Goal: Check status

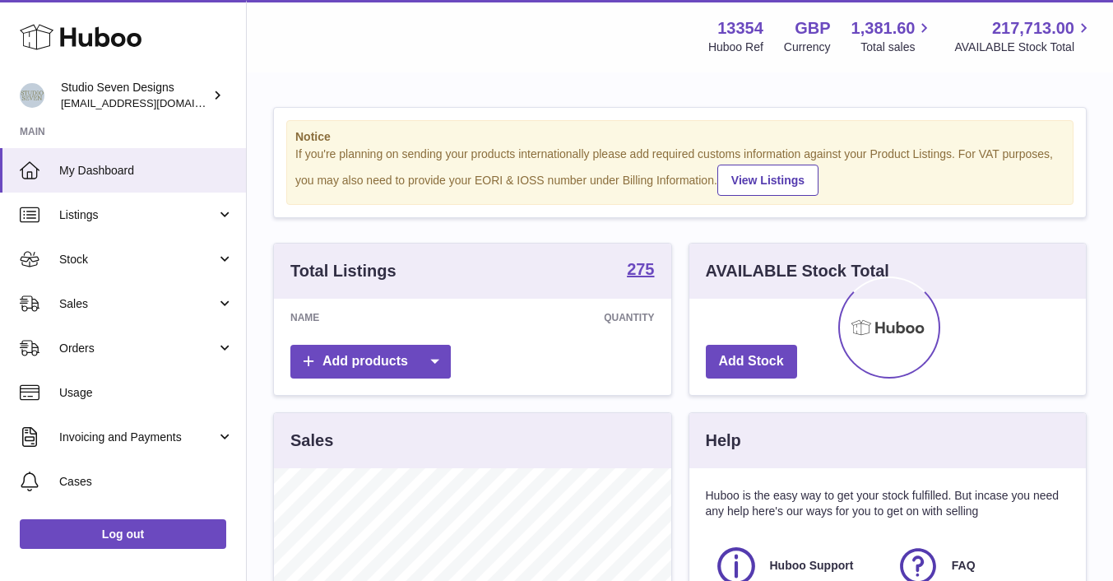
scroll to position [257, 396]
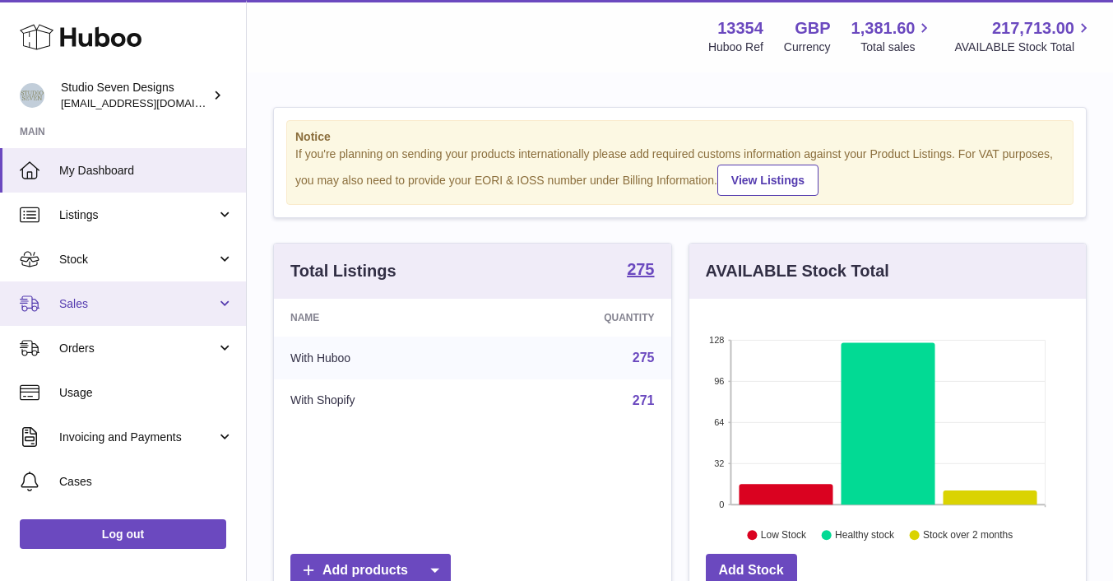
click at [104, 305] on span "Sales" at bounding box center [137, 304] width 157 height 16
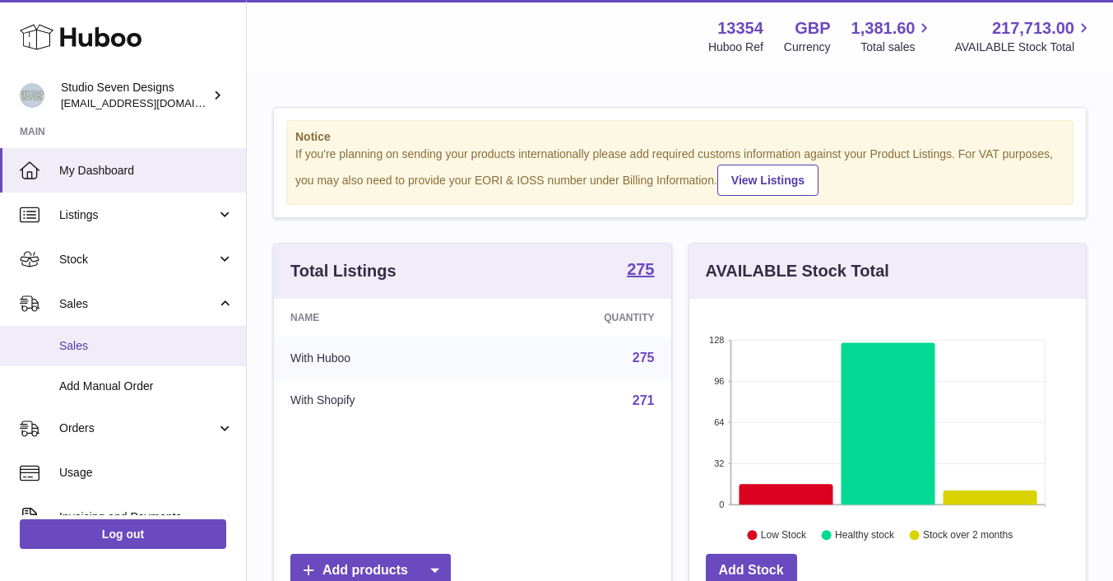
click at [95, 336] on link "Sales" at bounding box center [123, 346] width 246 height 40
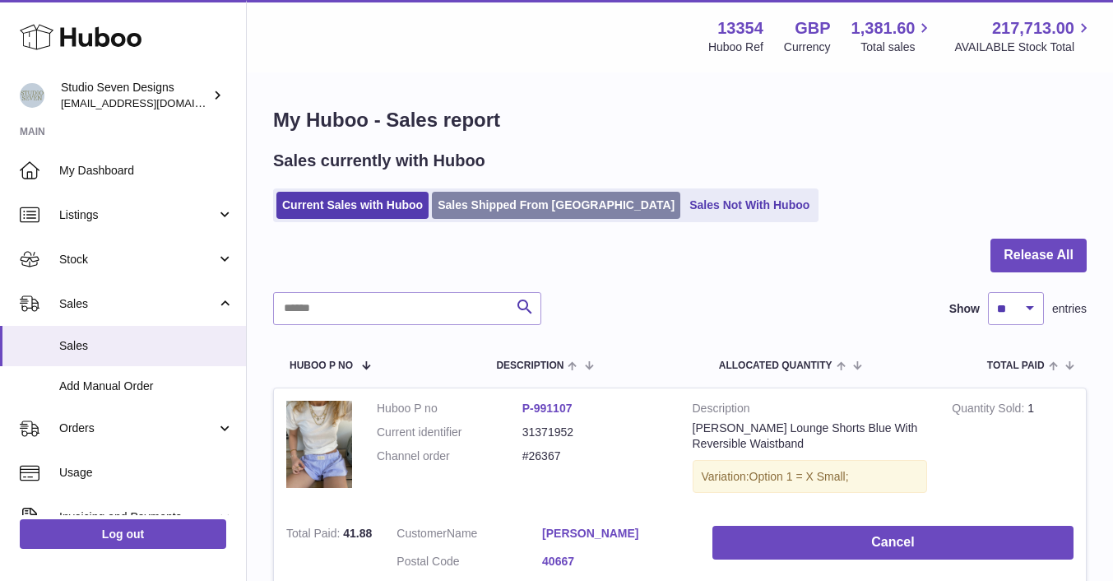
click at [529, 197] on link "Sales Shipped From [GEOGRAPHIC_DATA]" at bounding box center [556, 205] width 248 height 27
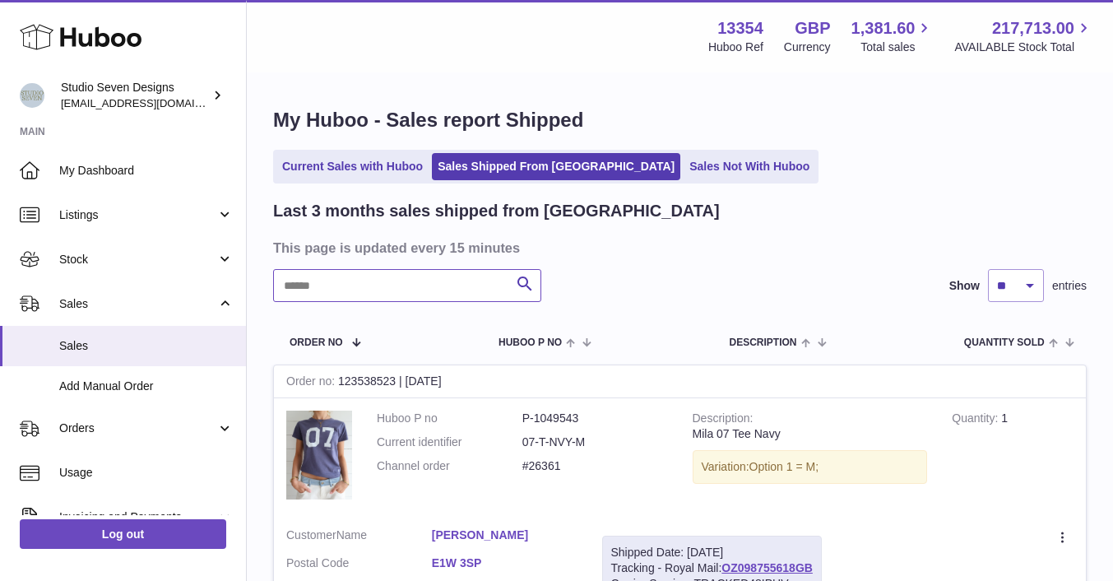
click at [352, 280] on input "text" at bounding box center [407, 285] width 268 height 33
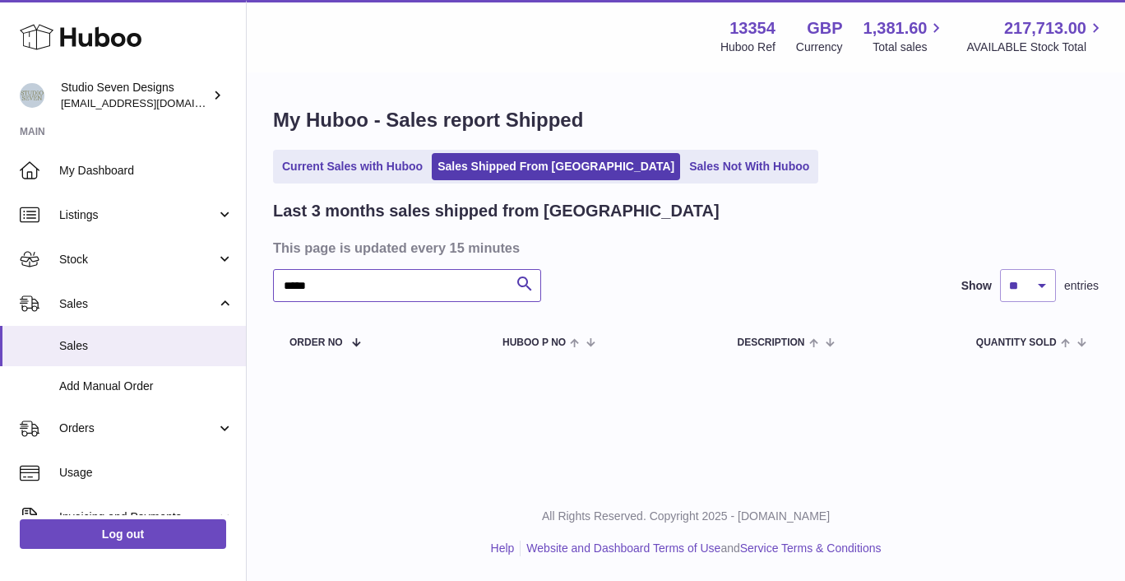
click at [359, 296] on input "*****" at bounding box center [407, 285] width 268 height 33
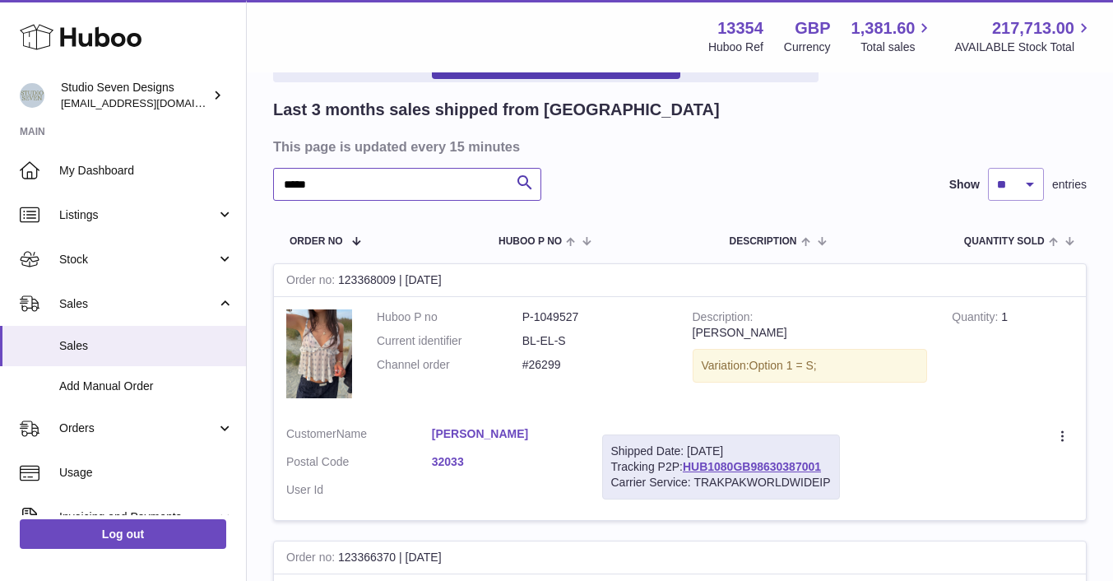
scroll to position [108, 0]
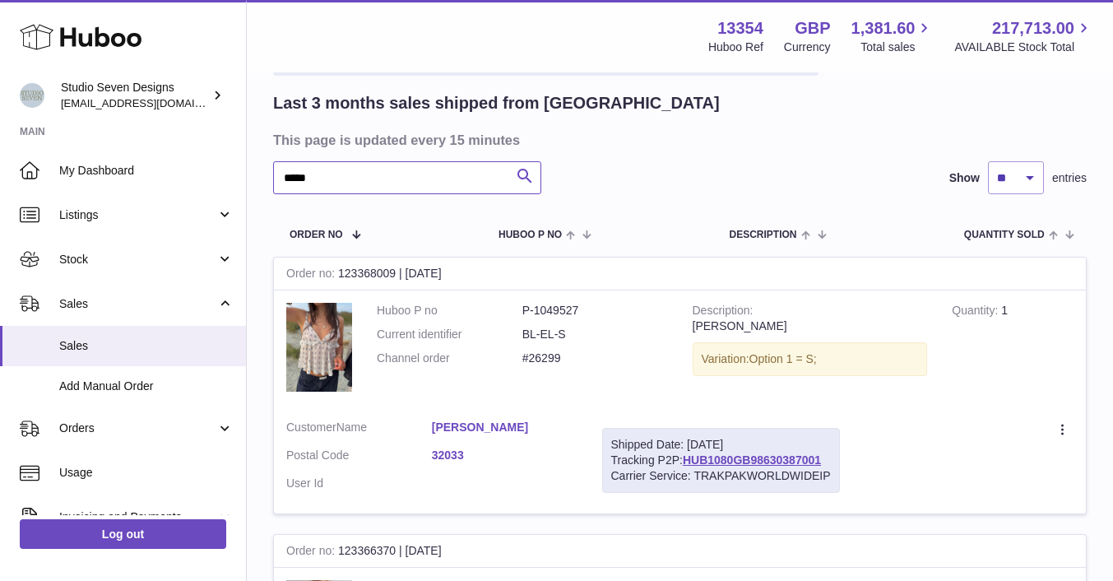
type input "*****"
click at [526, 172] on icon "submit" at bounding box center [525, 176] width 20 height 21
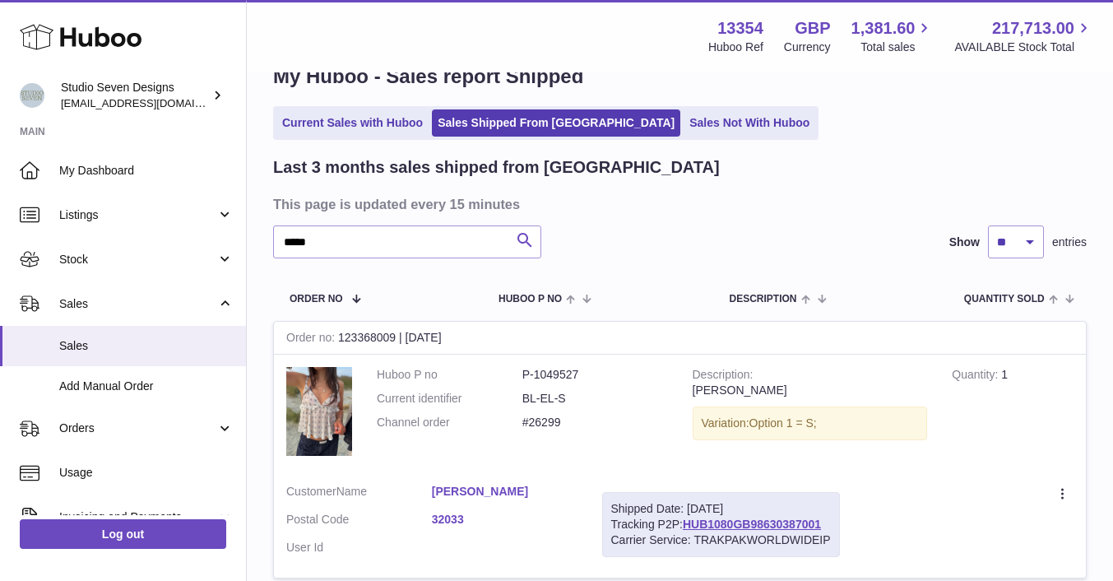
scroll to position [22, 0]
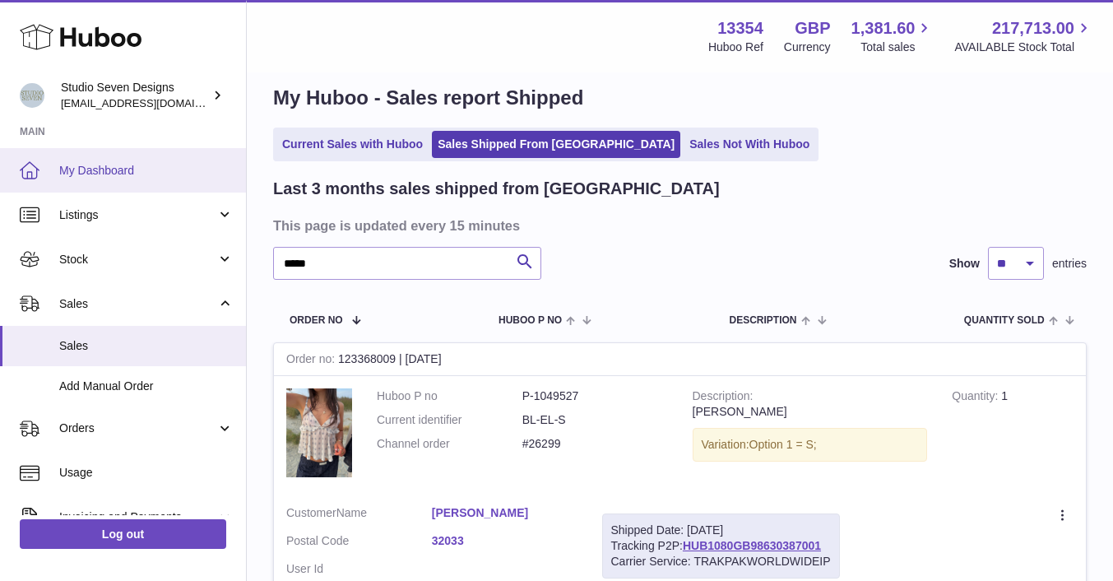
click at [119, 164] on span "My Dashboard" at bounding box center [146, 171] width 174 height 16
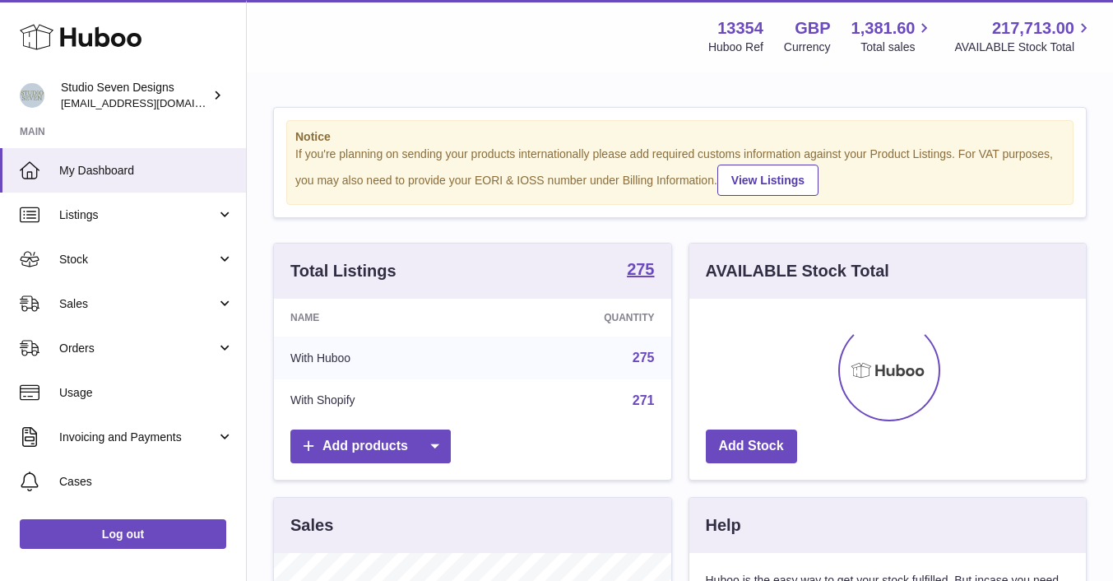
scroll to position [257, 396]
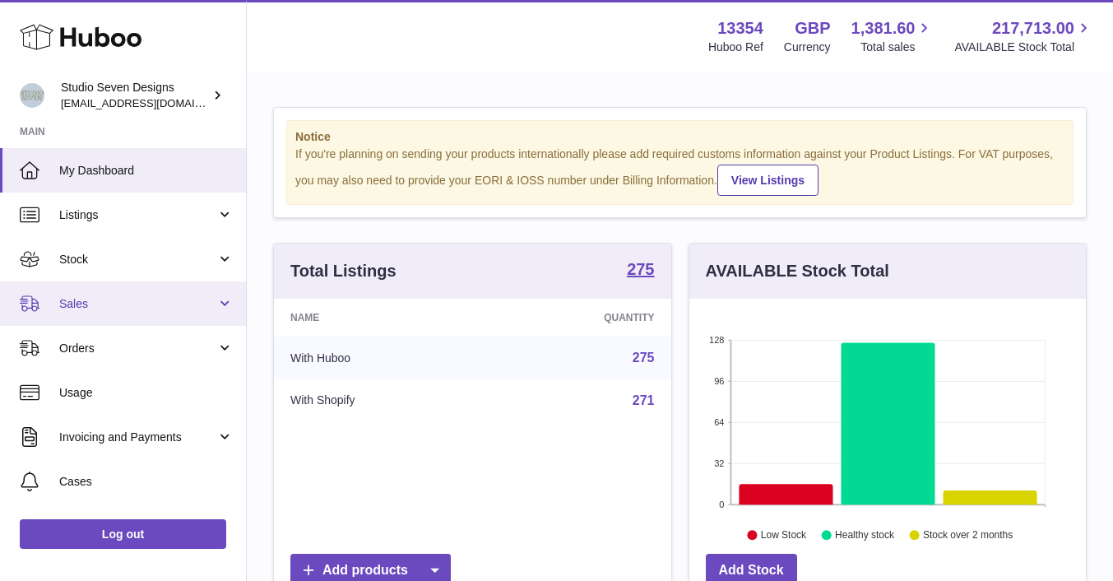
click at [112, 309] on span "Sales" at bounding box center [137, 304] width 157 height 16
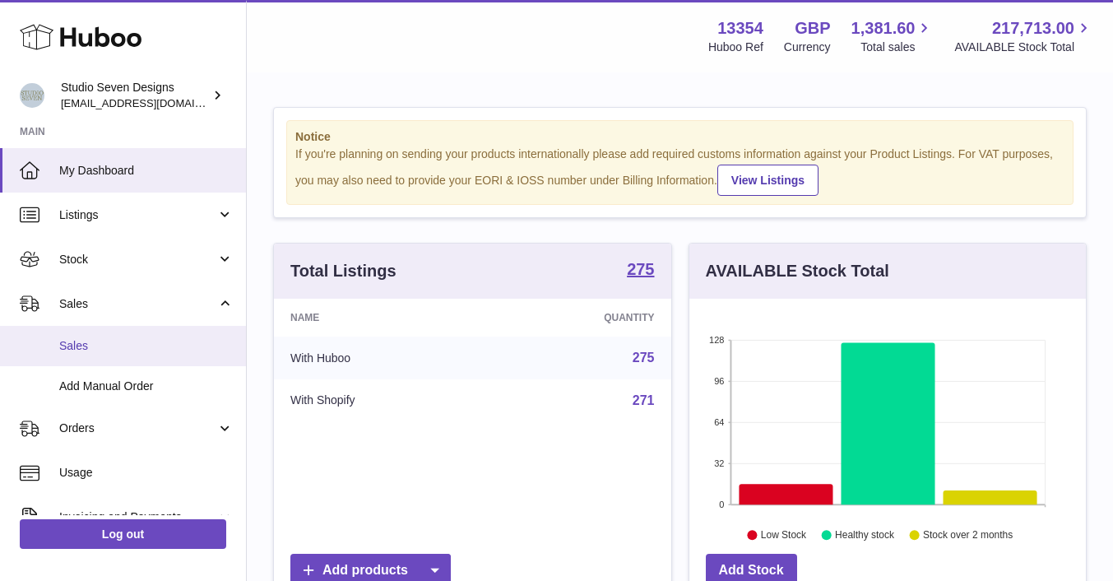
click at [200, 338] on span "Sales" at bounding box center [146, 346] width 174 height 16
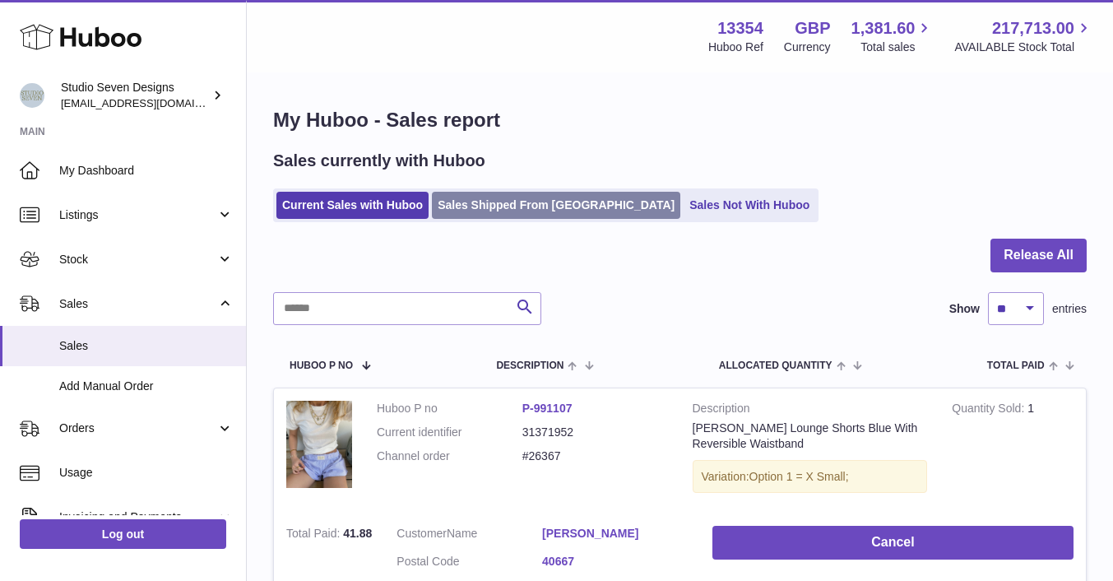
click at [532, 196] on link "Sales Shipped From [GEOGRAPHIC_DATA]" at bounding box center [556, 205] width 248 height 27
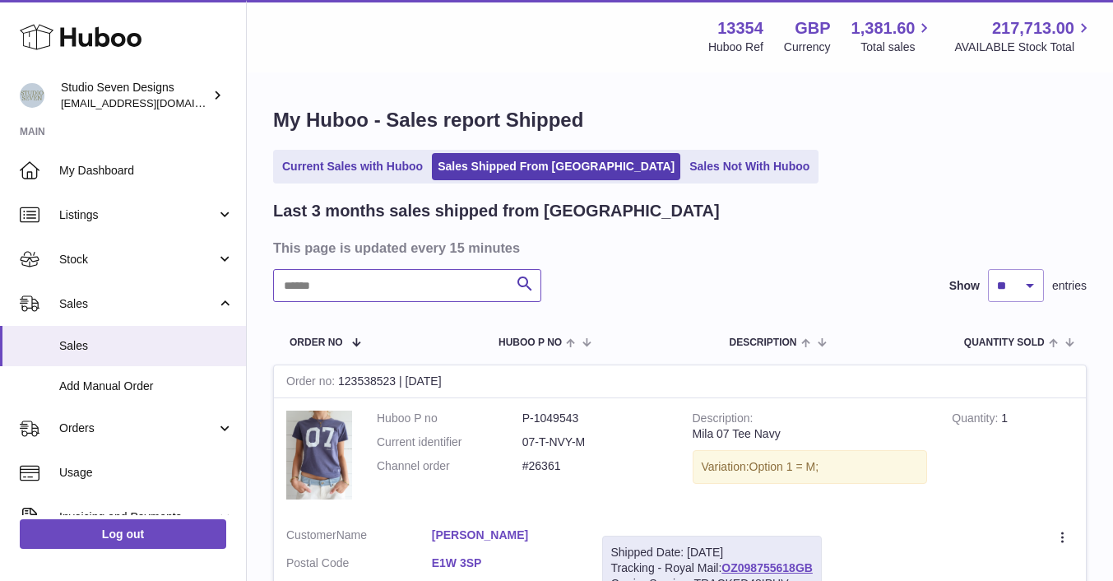
click at [364, 284] on input "text" at bounding box center [407, 285] width 268 height 33
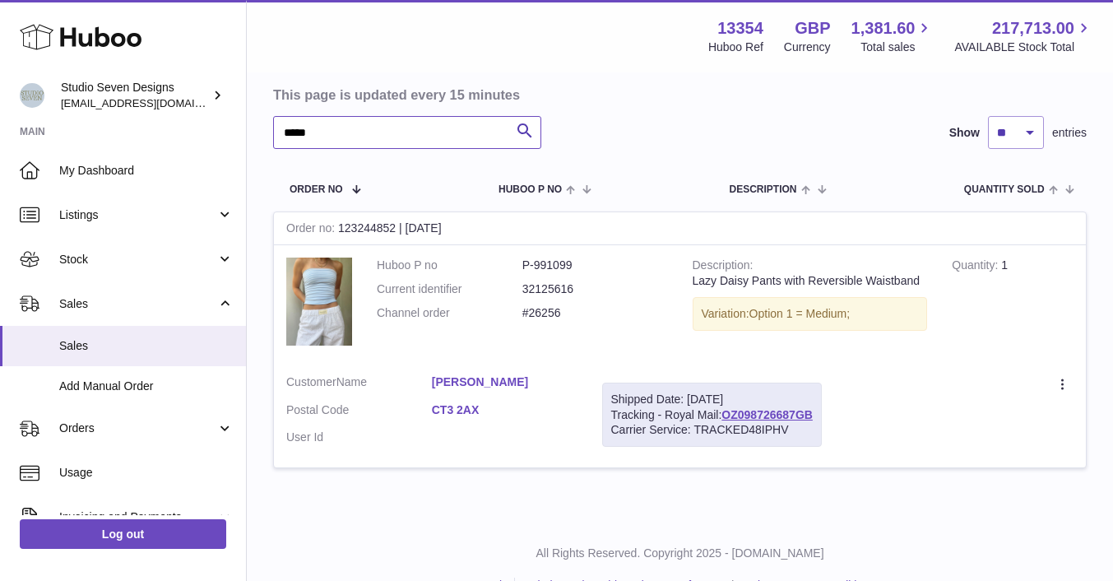
scroll to position [155, 0]
type input "*****"
click at [477, 381] on link "[PERSON_NAME]" at bounding box center [505, 381] width 146 height 16
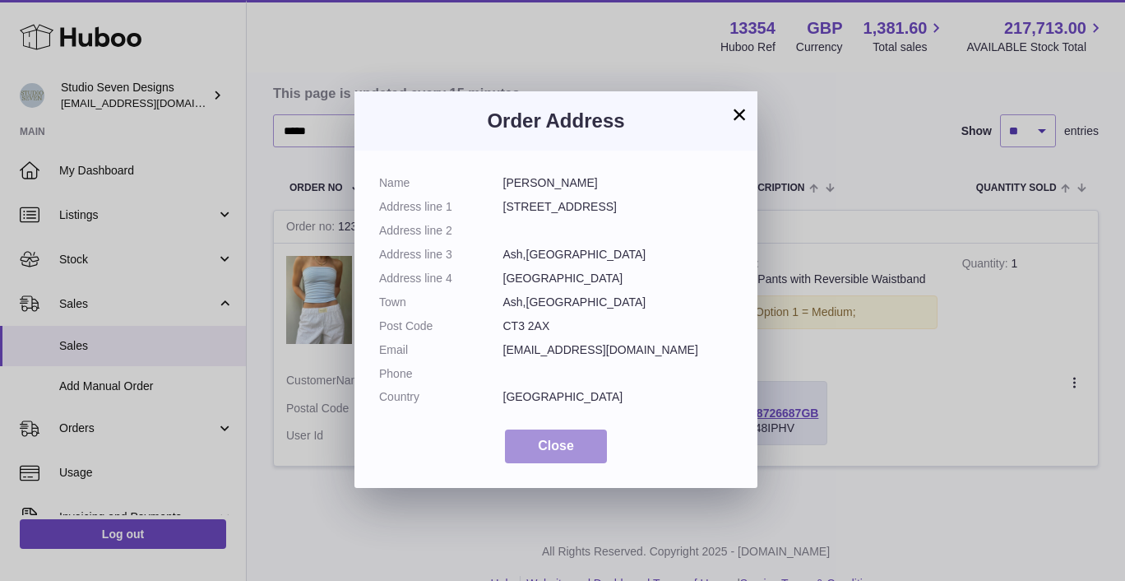
click at [563, 450] on span "Close" at bounding box center [556, 445] width 36 height 14
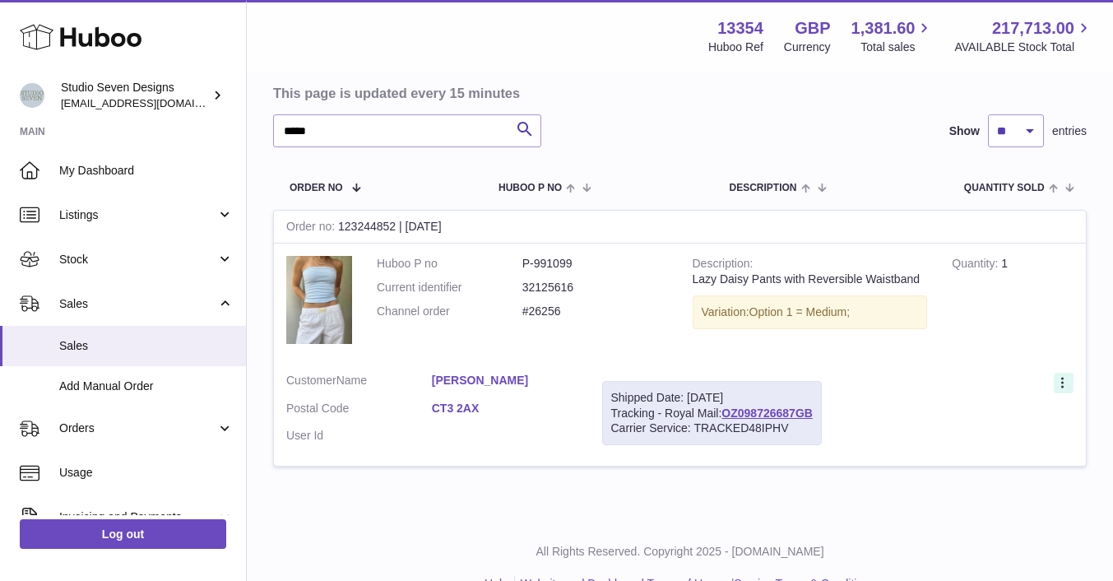
click at [1063, 382] on icon at bounding box center [1062, 382] width 2 height 11
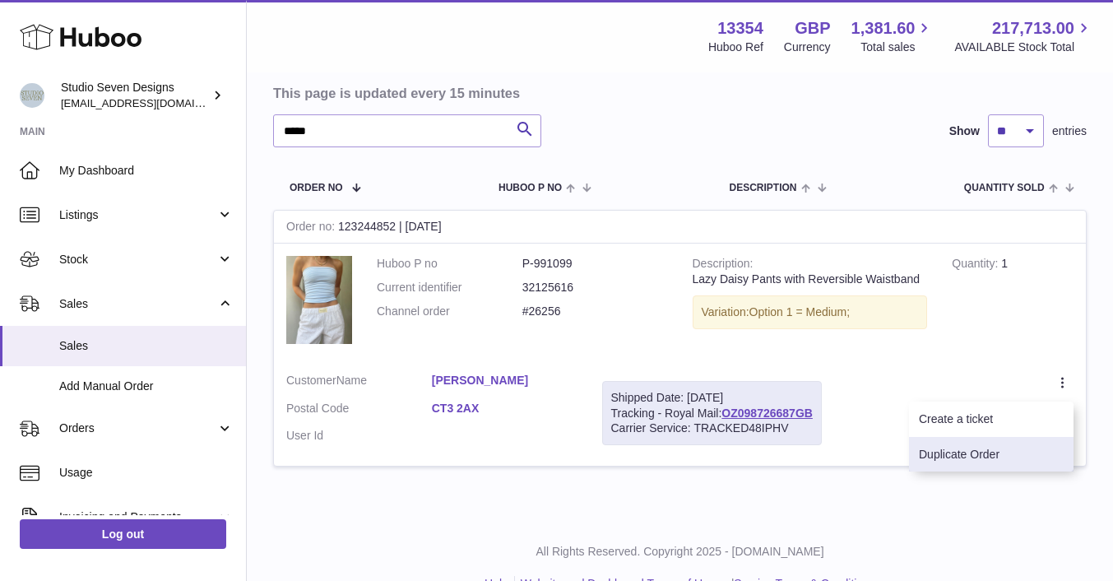
click at [1009, 448] on li "Duplicate Order" at bounding box center [991, 454] width 164 height 35
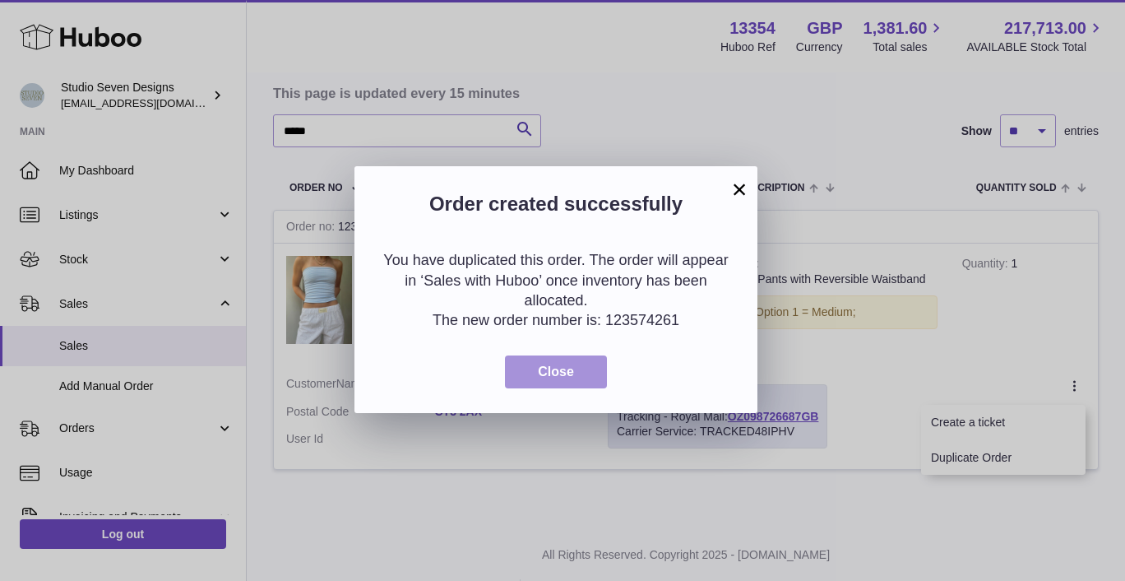
click at [553, 372] on span "Close" at bounding box center [556, 371] width 36 height 14
